Goal: Communication & Community: Ask a question

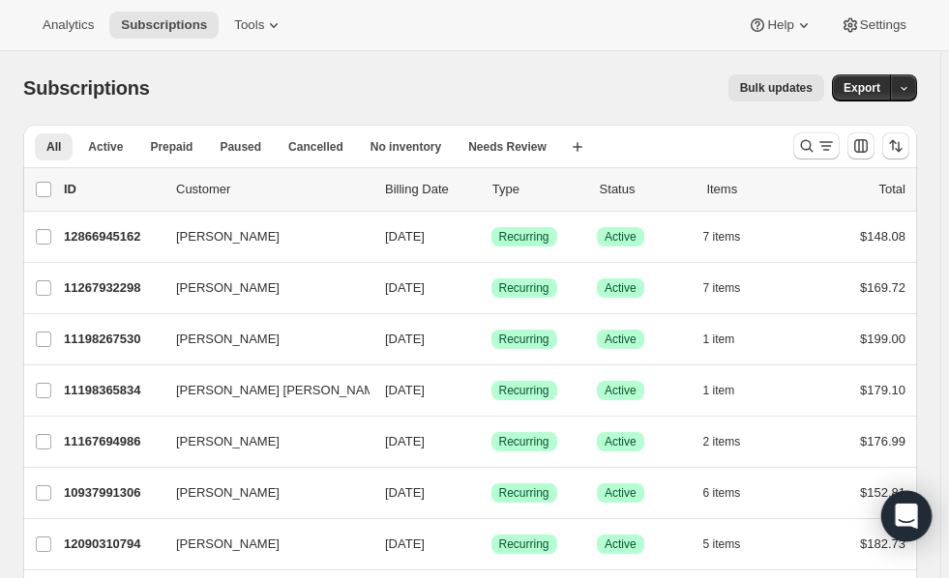
click at [909, 513] on icon "Open Intercom Messenger" at bounding box center [906, 516] width 22 height 25
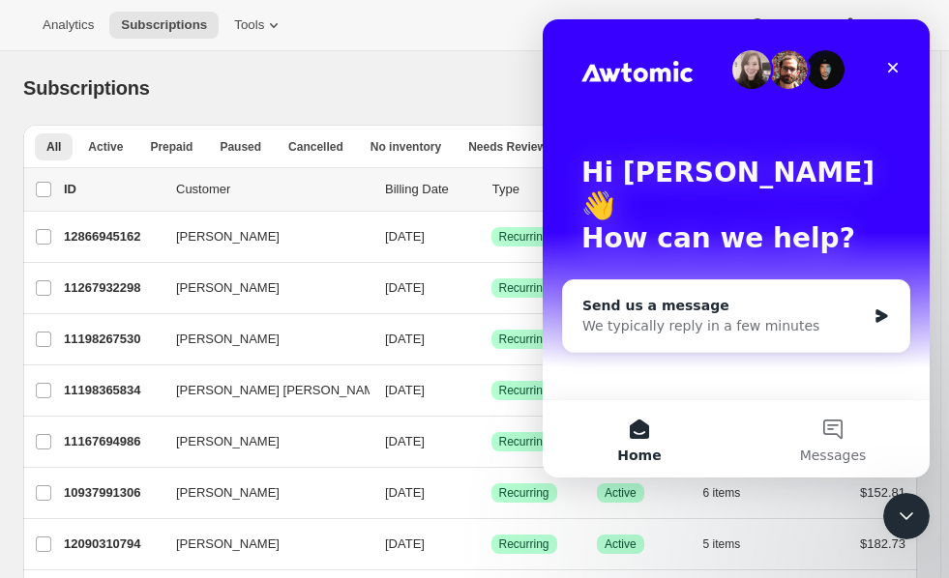
click at [746, 296] on div "Send us a message" at bounding box center [723, 306] width 283 height 20
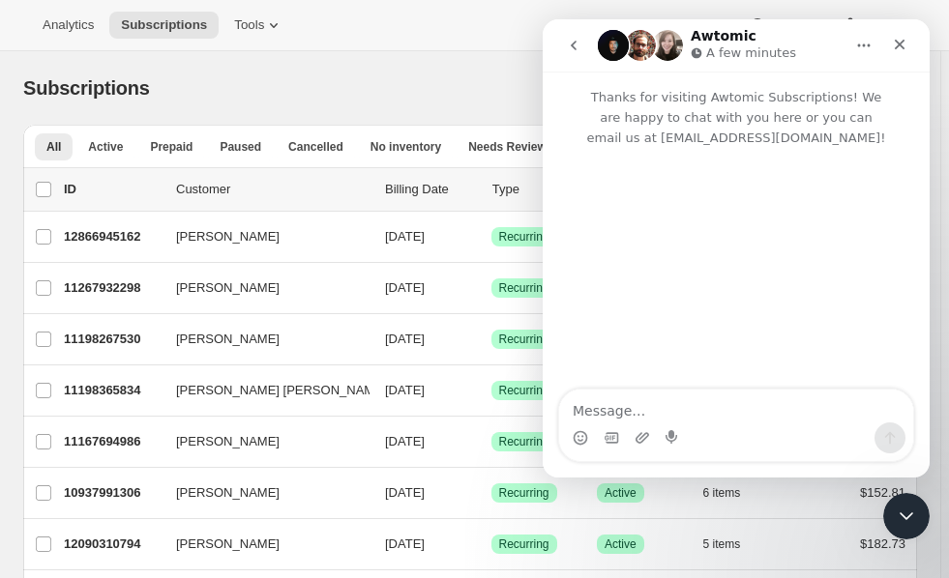
click at [861, 46] on icon "Home" at bounding box center [863, 45] width 15 height 15
click at [577, 46] on icon "go back" at bounding box center [573, 45] width 15 height 15
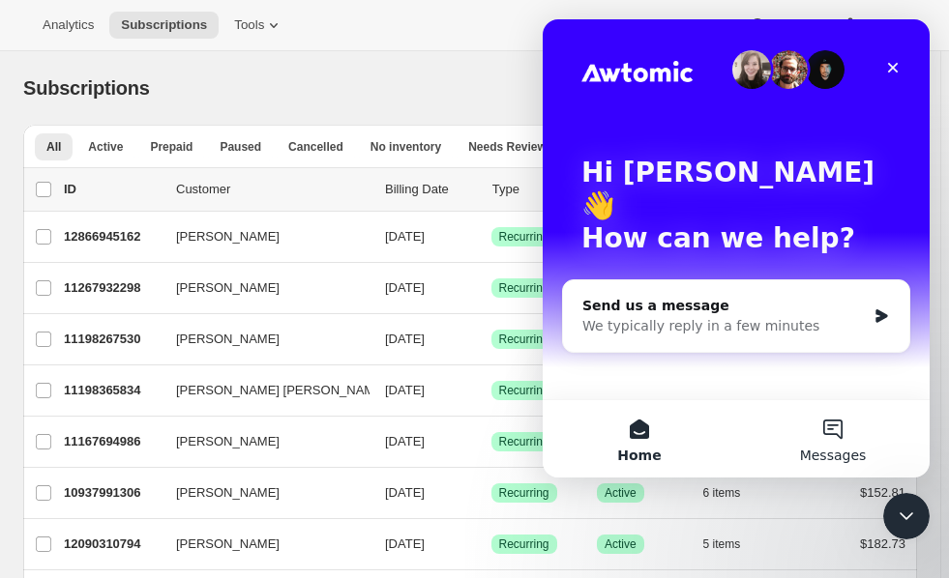
click at [834, 426] on button "Messages" at bounding box center [832, 438] width 193 height 77
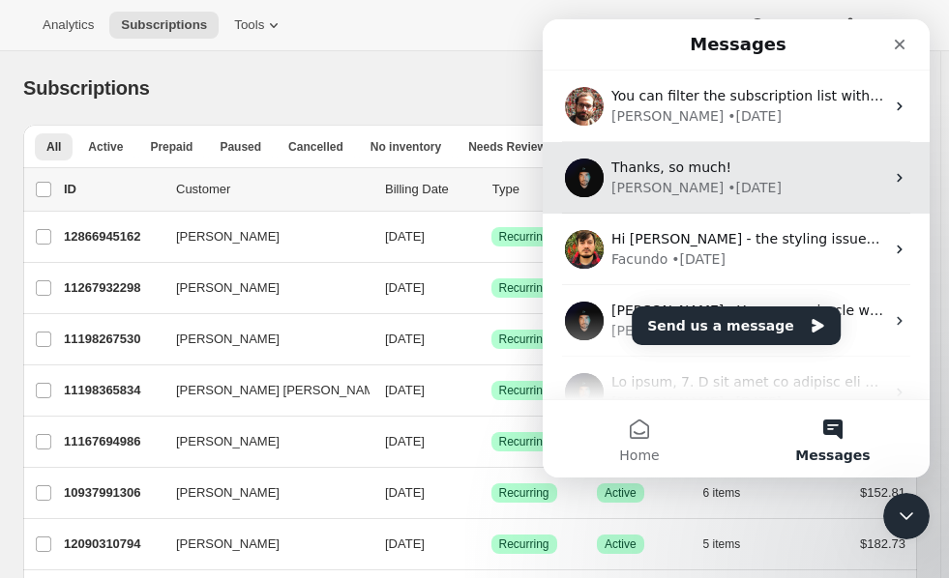
click at [758, 179] on div "Adrian • 12w ago" at bounding box center [747, 188] width 273 height 20
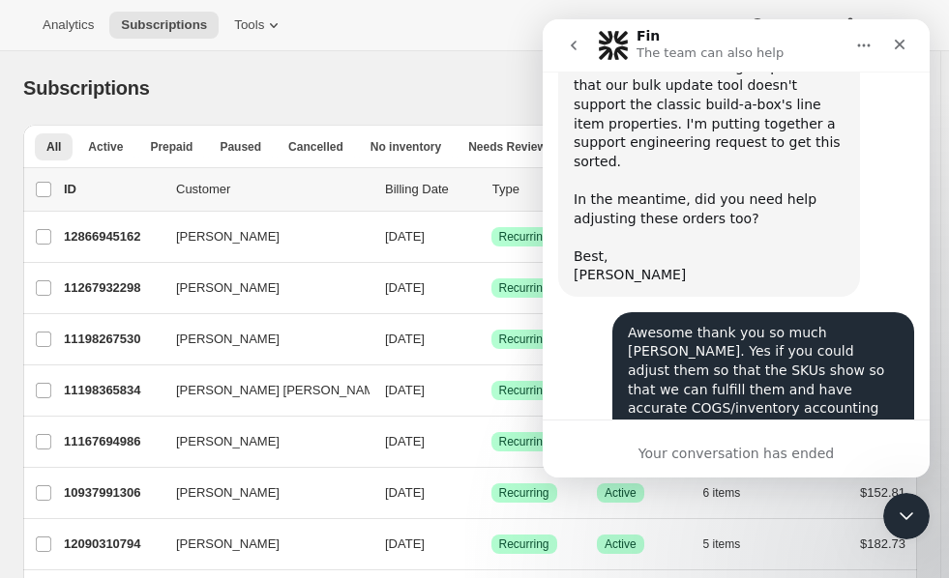
scroll to position [4771, 0]
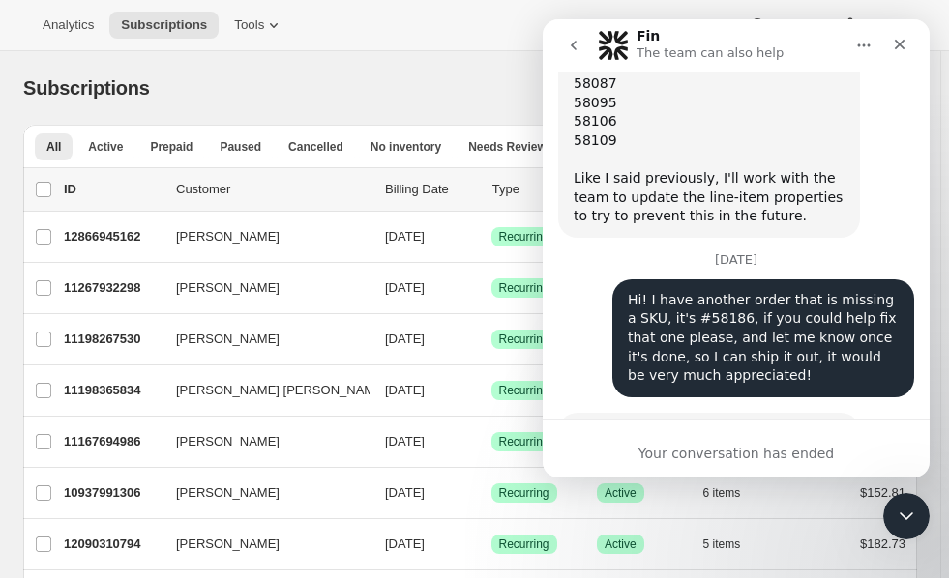
click at [572, 38] on icon "go back" at bounding box center [573, 45] width 15 height 15
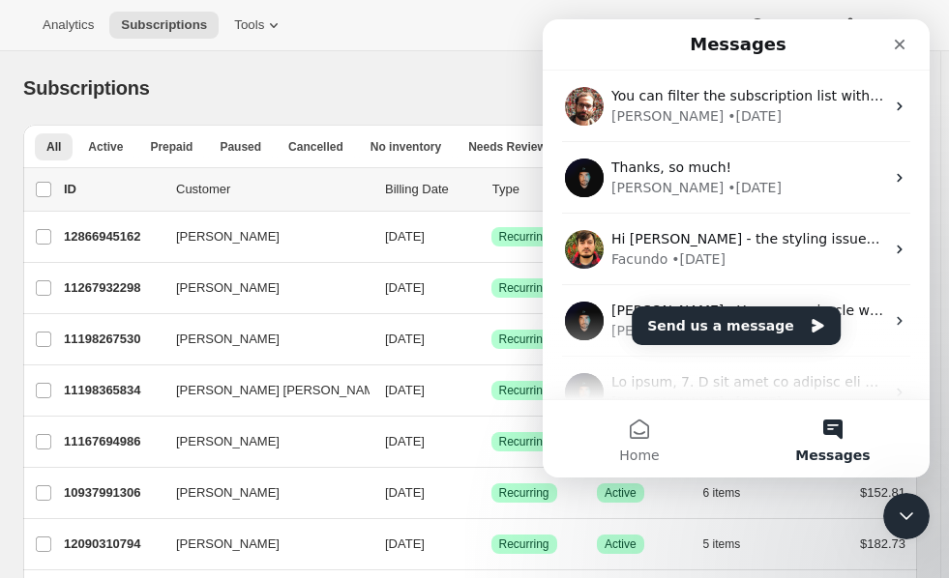
scroll to position [0, 0]
click at [719, 325] on button "Send us a message" at bounding box center [735, 326] width 209 height 39
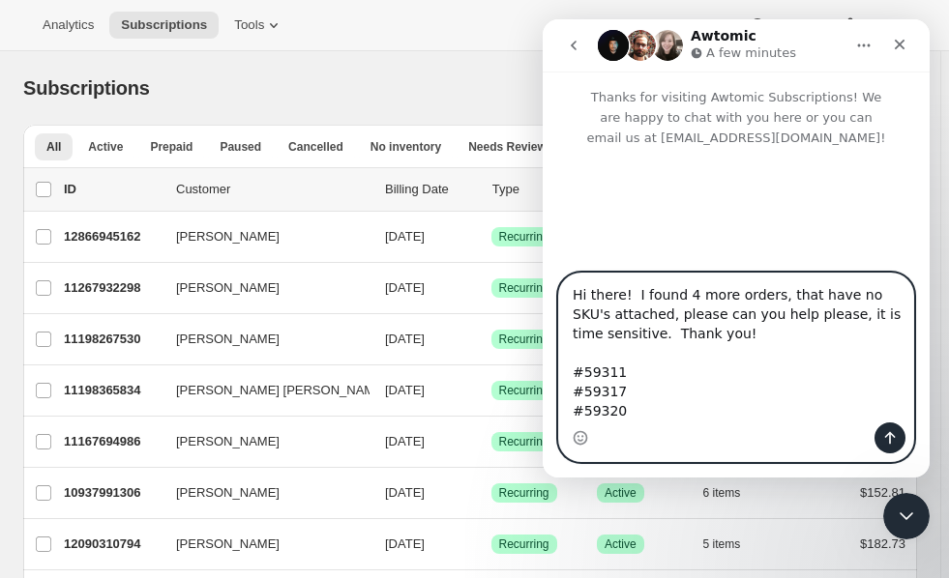
click at [654, 376] on textarea "Hi there! I found 4 more orders, that have no SKU's attached, please can you he…" at bounding box center [736, 348] width 354 height 149
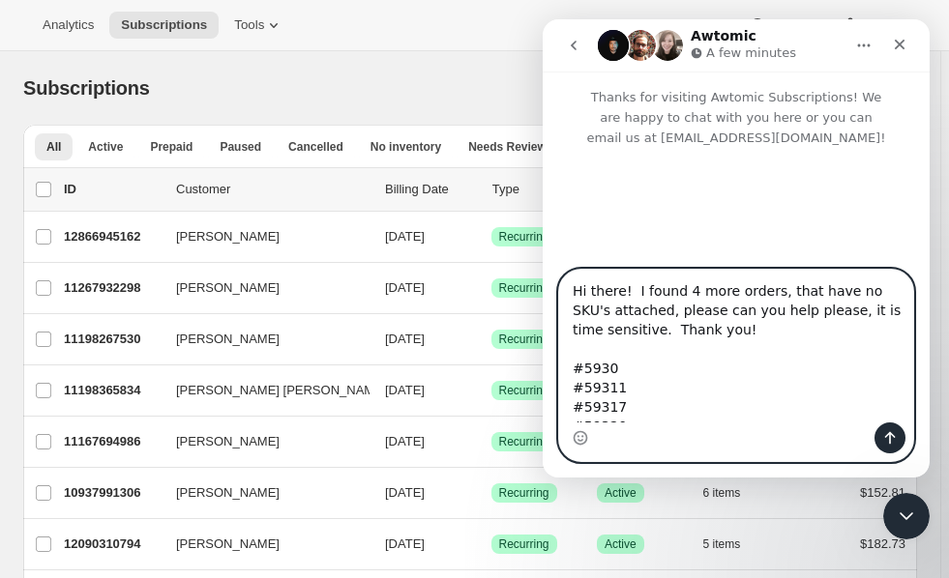
type textarea "Hi there! I found 4 more orders, that have no SKU's attached, please can you he…"
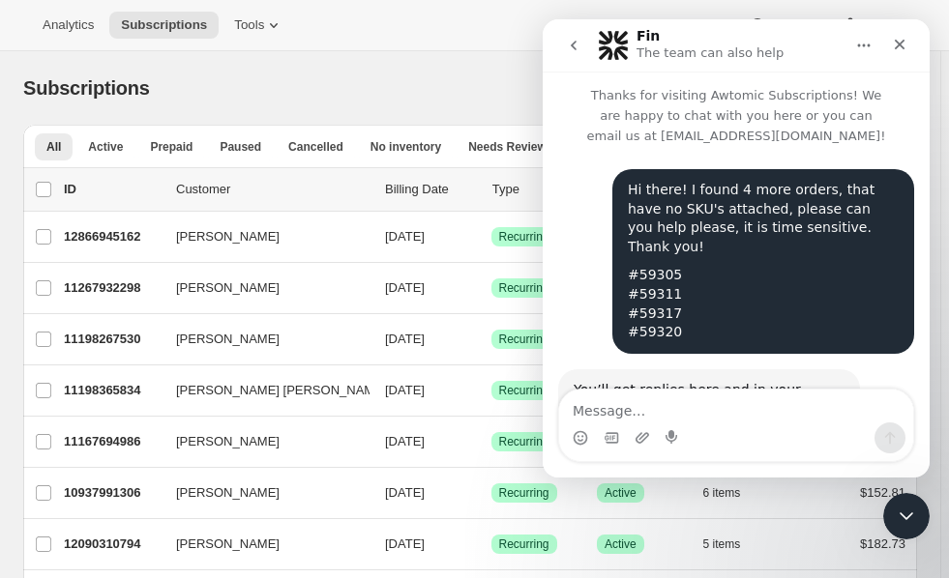
scroll to position [111, 0]
